Goal: Navigation & Orientation: Go to known website

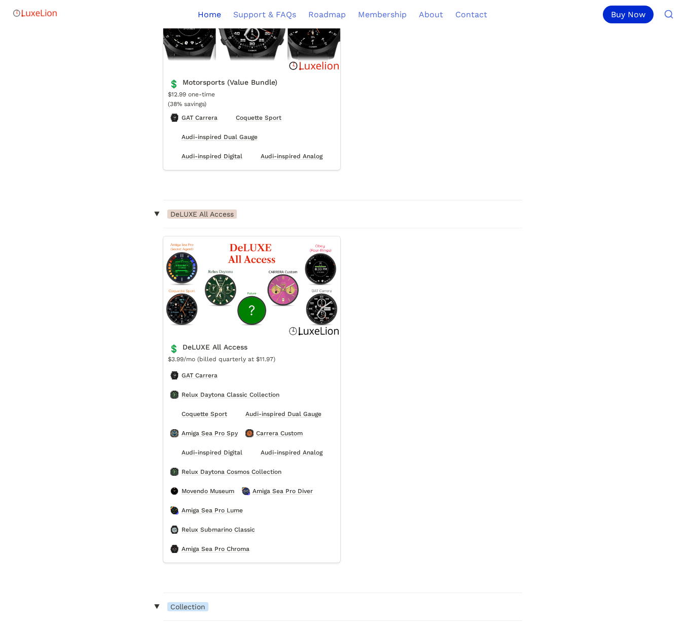
scroll to position [2136, 0]
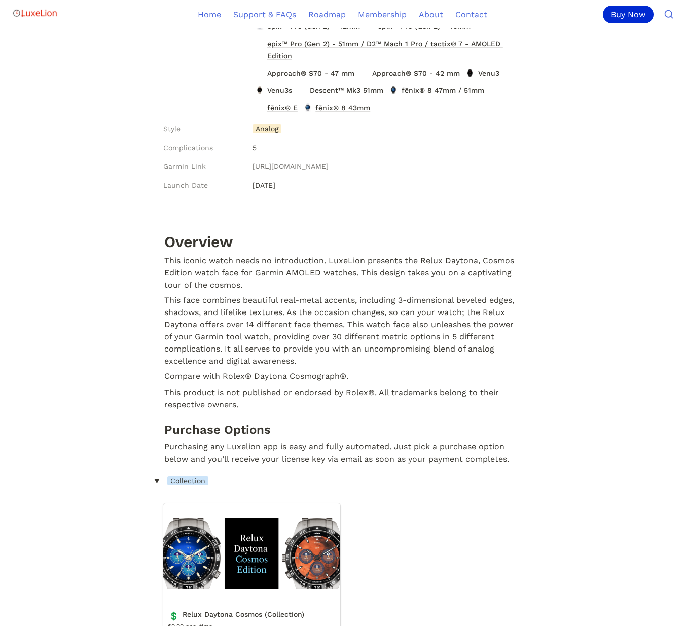
scroll to position [404, 0]
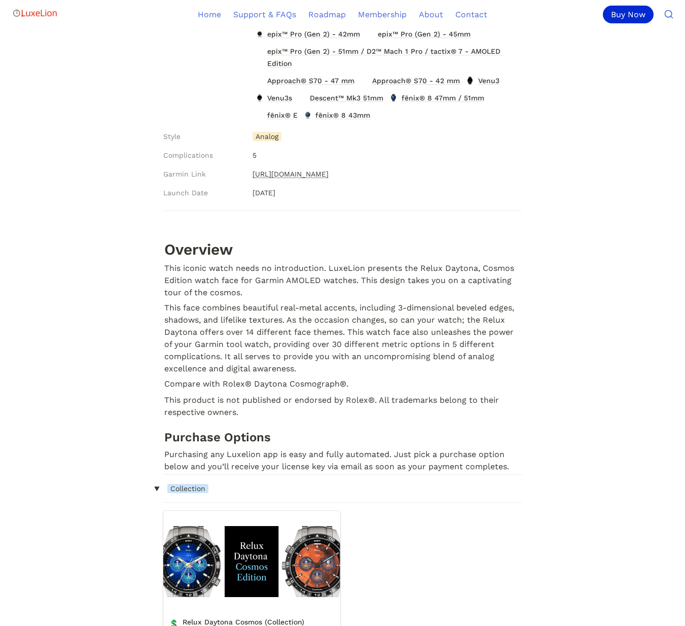
click at [329, 172] on link "[URL][DOMAIN_NAME]" at bounding box center [291, 174] width 76 height 12
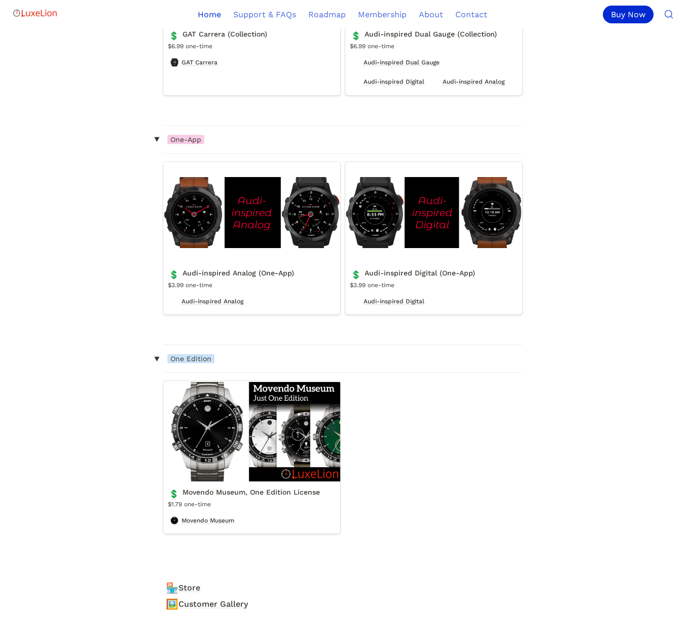
scroll to position [3566, 0]
